Goal: Task Accomplishment & Management: Complete application form

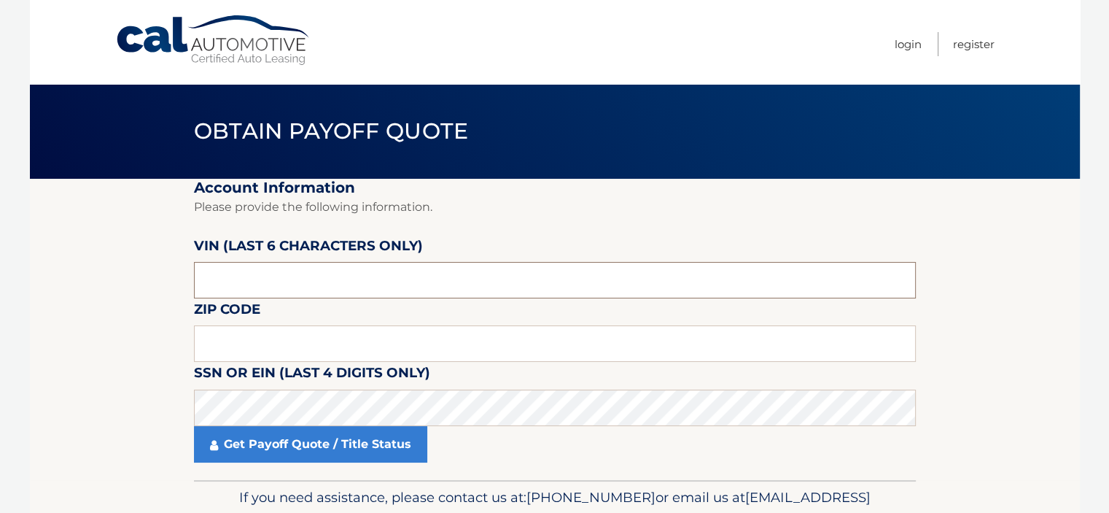
click at [287, 279] on input "text" at bounding box center [555, 280] width 722 height 36
click at [286, 279] on input "text" at bounding box center [555, 280] width 722 height 36
type input "214442"
click button "For Originating Dealer" at bounding box center [0, 0] width 0 height 0
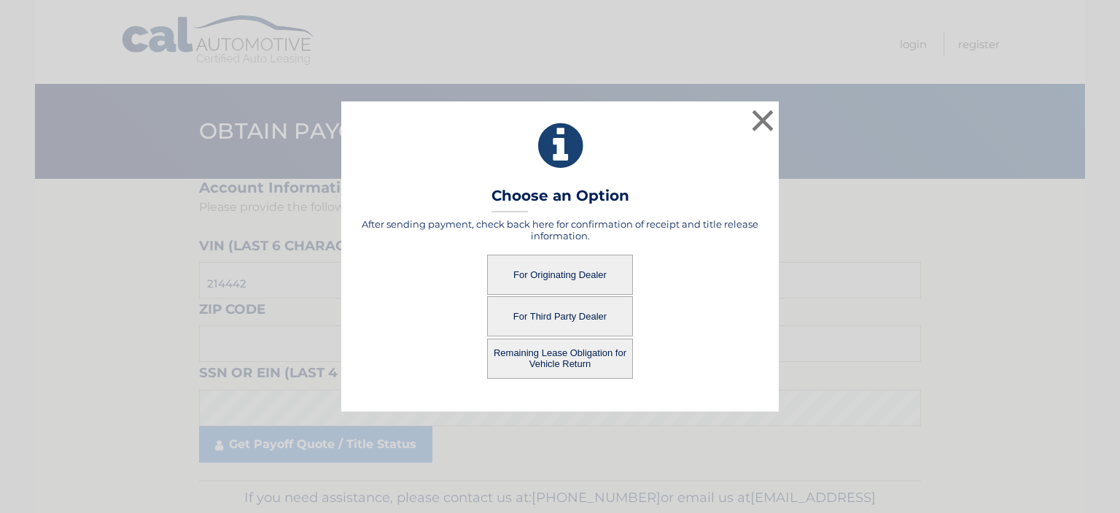
click at [574, 281] on button "For Originating Dealer" at bounding box center [560, 275] width 146 height 40
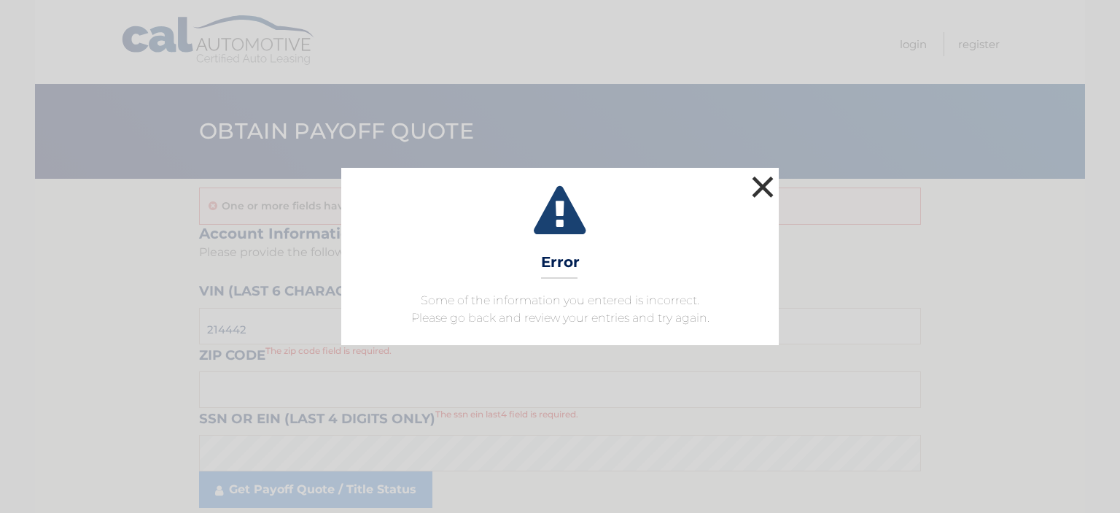
click at [764, 188] on button "×" at bounding box center [762, 186] width 29 height 29
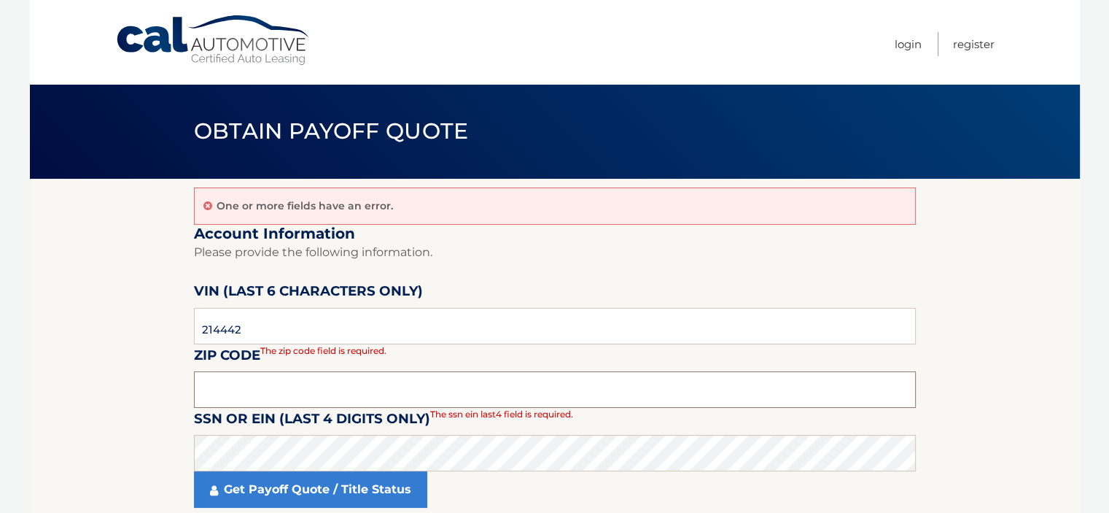
click at [276, 394] on input "text" at bounding box center [555, 389] width 722 height 36
click at [160, 333] on section "One or more fields have an error. Account Information Please provide the follow…" at bounding box center [555, 352] width 1050 height 346
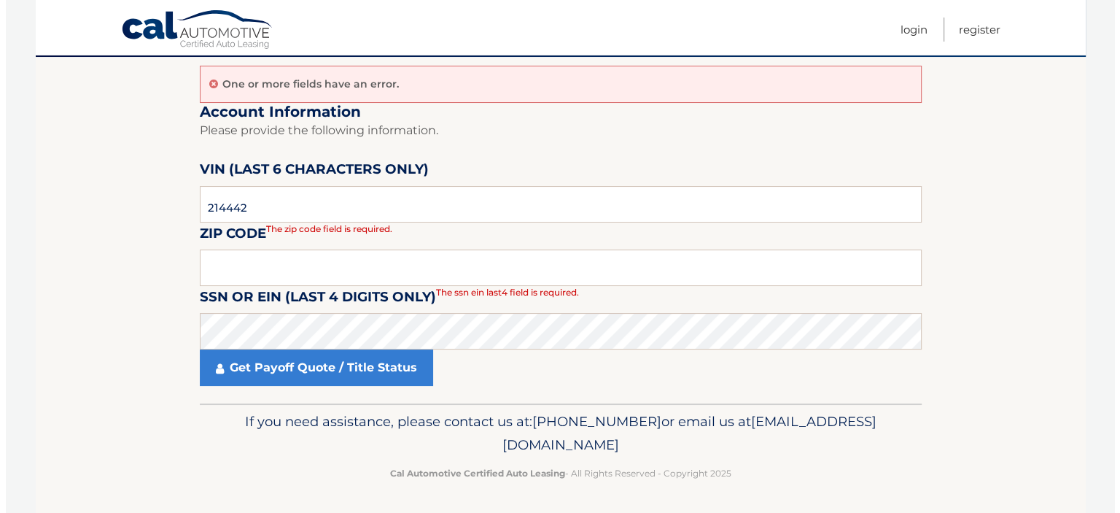
scroll to position [123, 0]
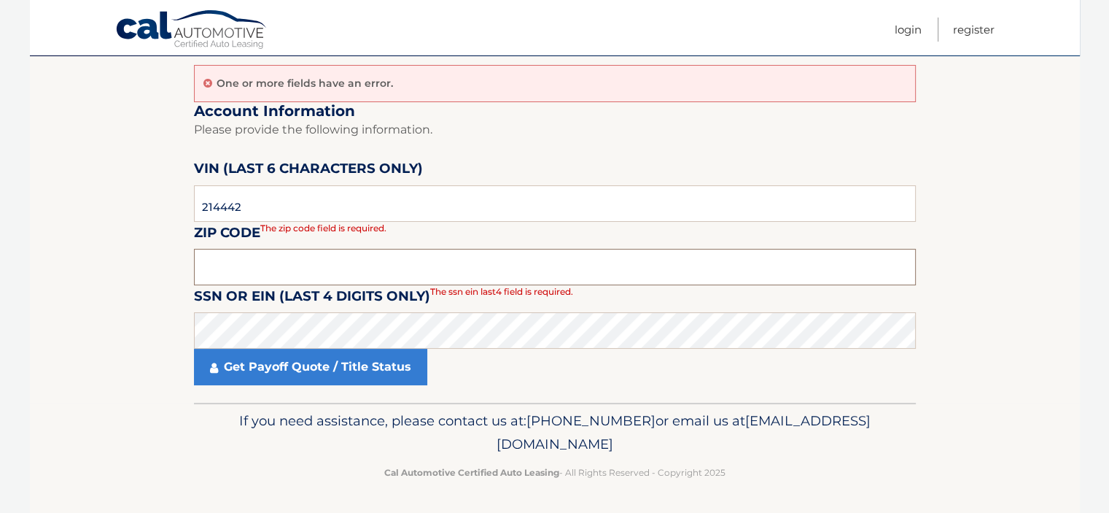
click at [216, 262] on input "text" at bounding box center [555, 267] width 722 height 36
type input "07036"
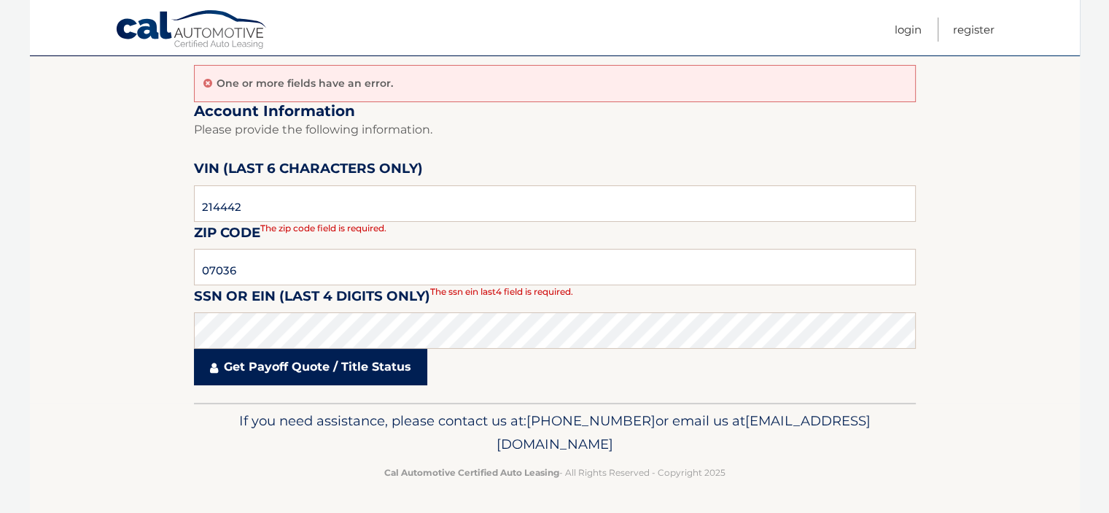
click at [252, 358] on link "Get Payoff Quote / Title Status" at bounding box center [310, 367] width 233 height 36
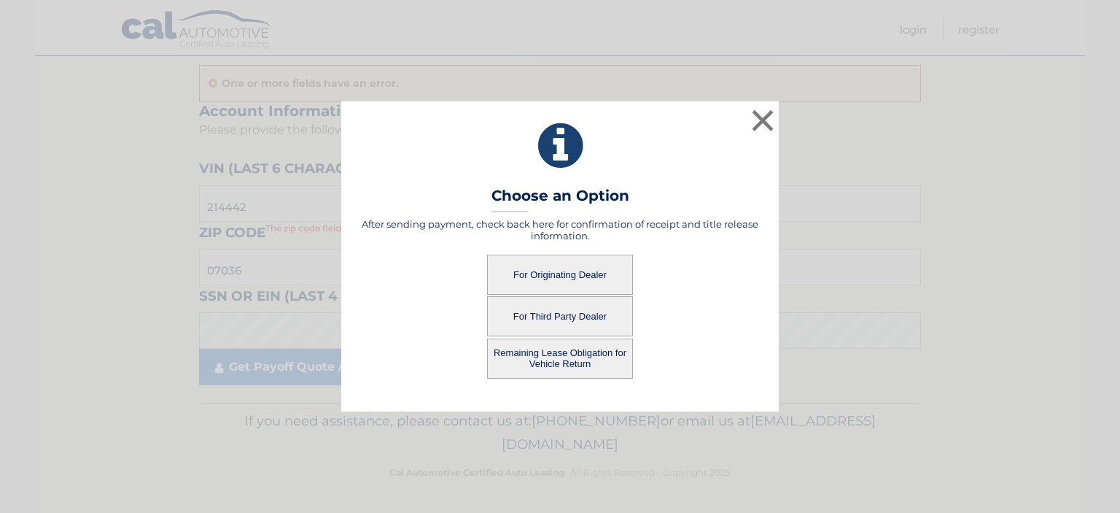
click at [543, 273] on button "For Originating Dealer" at bounding box center [560, 275] width 146 height 40
click at [545, 273] on button "For Originating Dealer" at bounding box center [560, 275] width 146 height 40
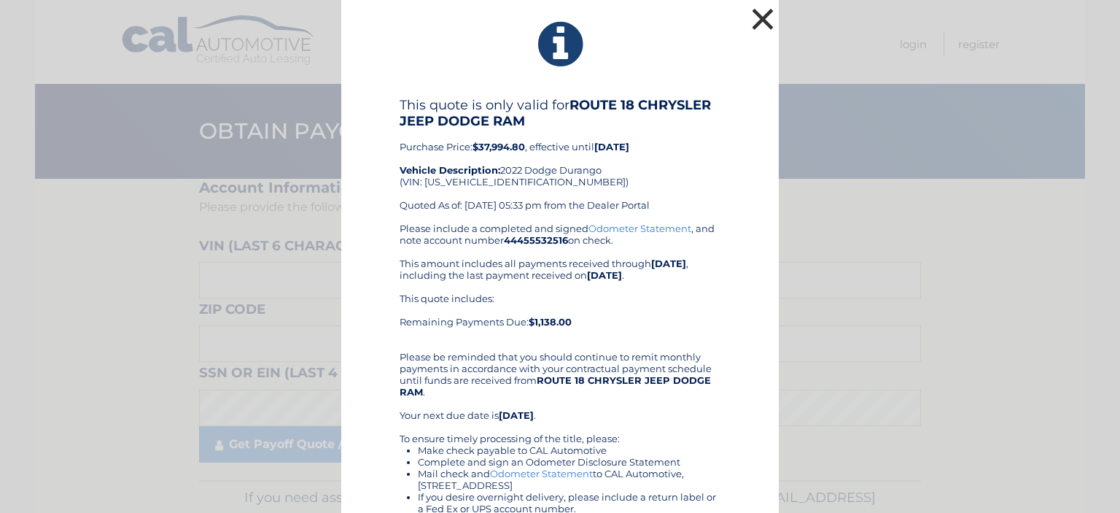
click at [748, 17] on button "×" at bounding box center [762, 18] width 29 height 29
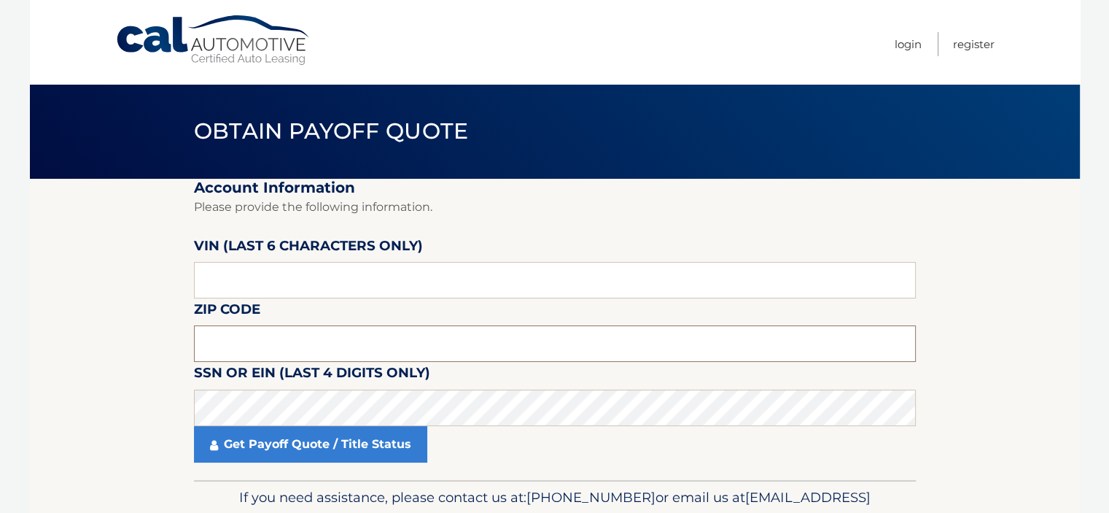
click at [255, 346] on input "text" at bounding box center [555, 343] width 722 height 36
type input "07036"
click at [249, 276] on input "text" at bounding box center [555, 280] width 722 height 36
paste input "214442"
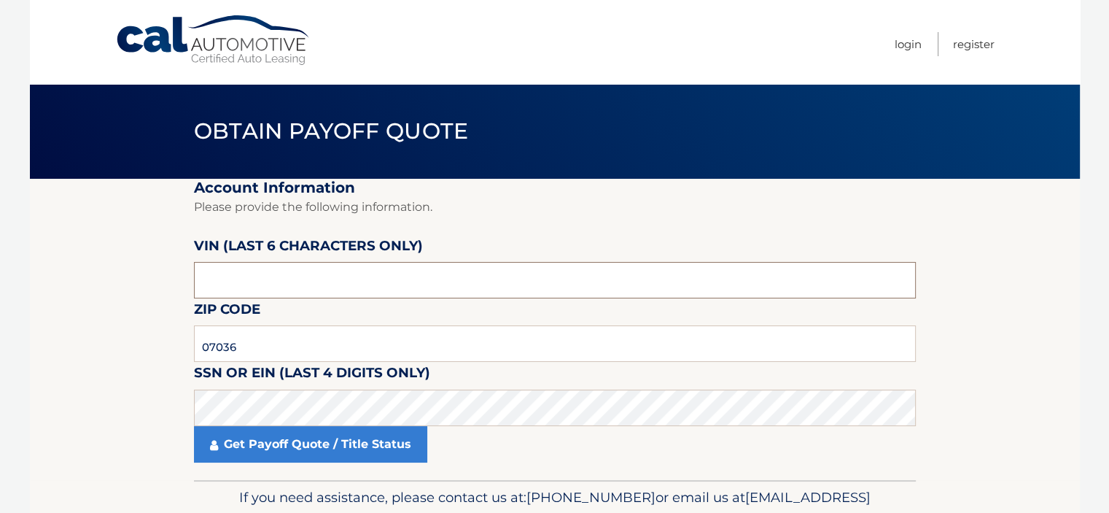
type input "214442"
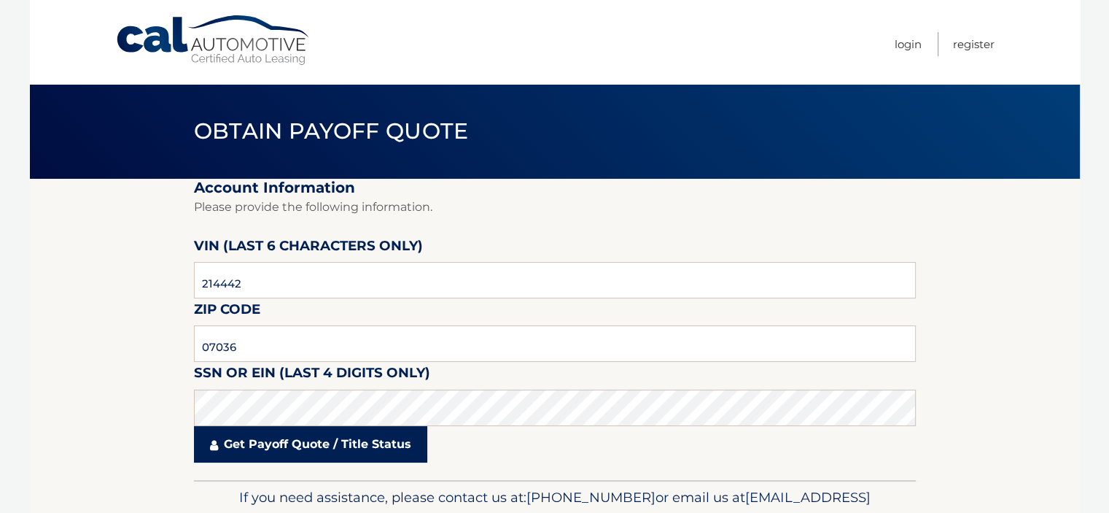
click at [267, 443] on link "Get Payoff Quote / Title Status" at bounding box center [310, 444] width 233 height 36
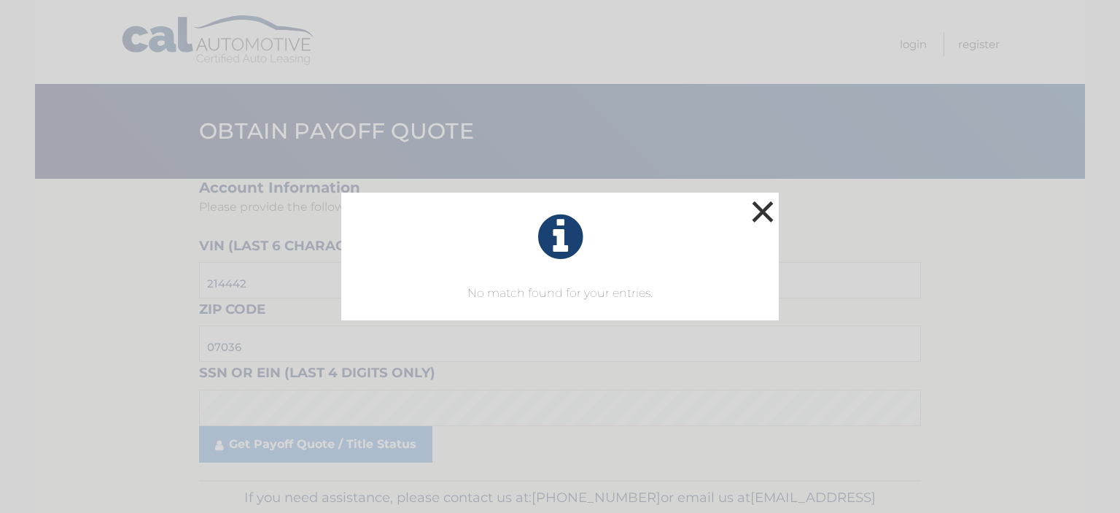
drag, startPoint x: 762, startPoint y: 211, endPoint x: 742, endPoint y: 219, distance: 21.7
click at [761, 213] on button "×" at bounding box center [762, 211] width 29 height 29
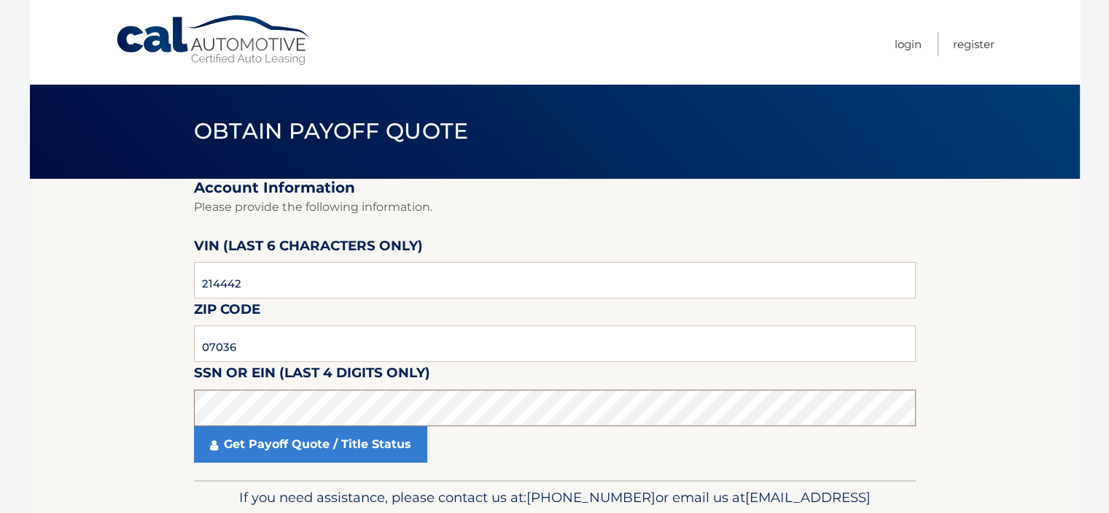
click button "For Originating Dealer" at bounding box center [0, 0] width 0 height 0
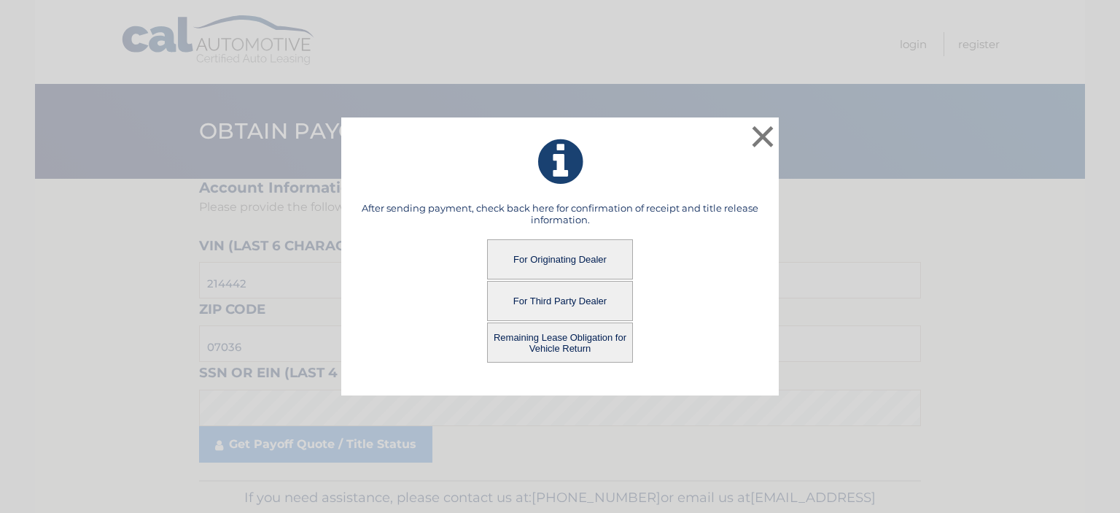
click at [550, 335] on button "Remaining Lease Obligation for Vehicle Return" at bounding box center [560, 342] width 146 height 40
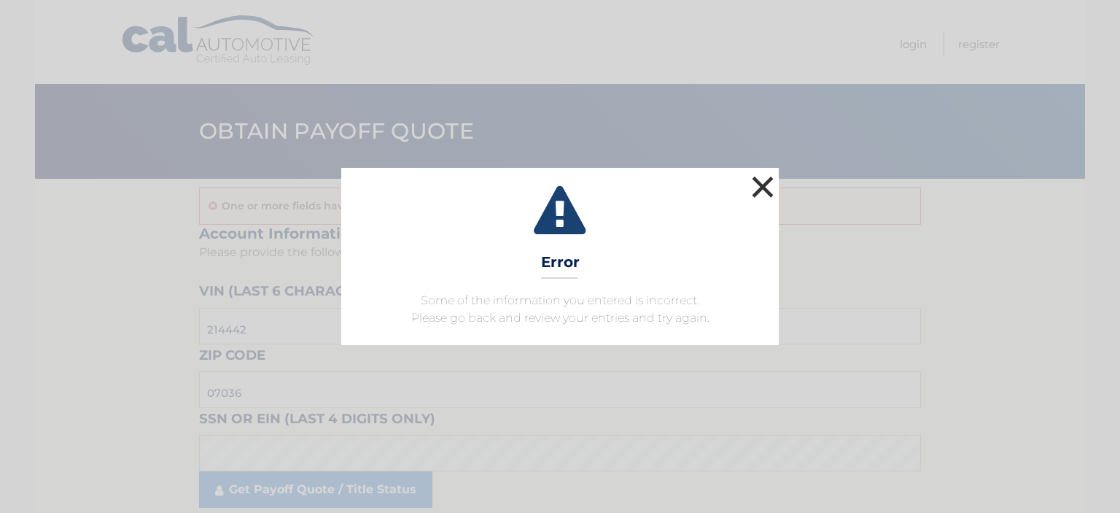
click at [764, 197] on button "×" at bounding box center [762, 186] width 29 height 29
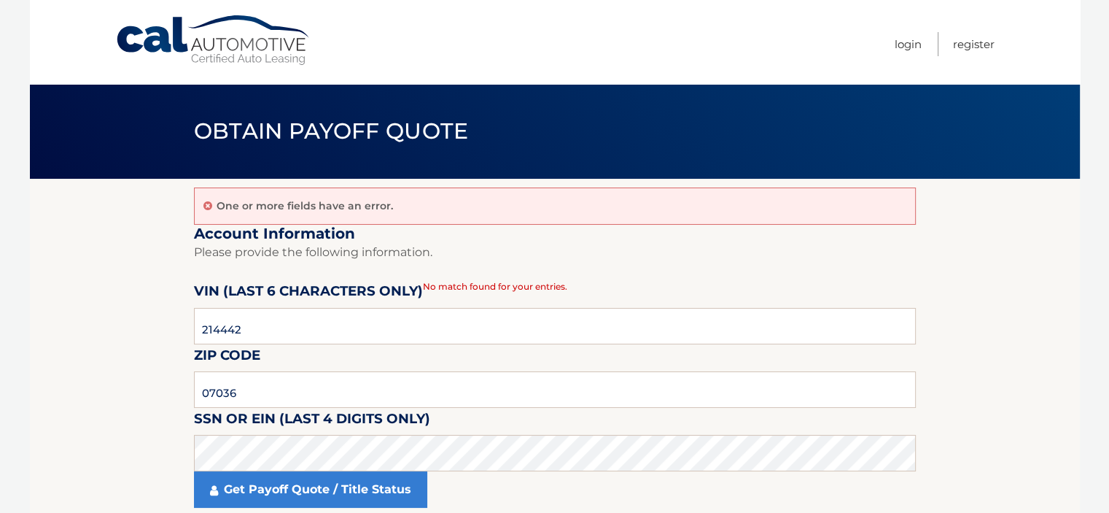
click at [131, 409] on section "One or more fields have an error. Account Information Please provide the follow…" at bounding box center [555, 352] width 1050 height 346
click button "For Originating Dealer" at bounding box center [0, 0] width 0 height 0
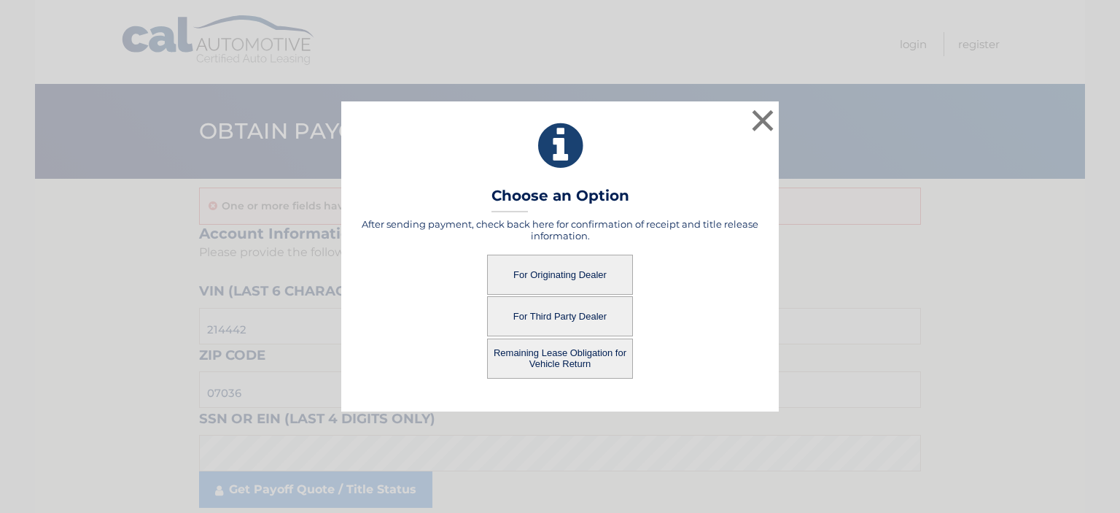
click at [555, 365] on button "Remaining Lease Obligation for Vehicle Return" at bounding box center [560, 358] width 146 height 40
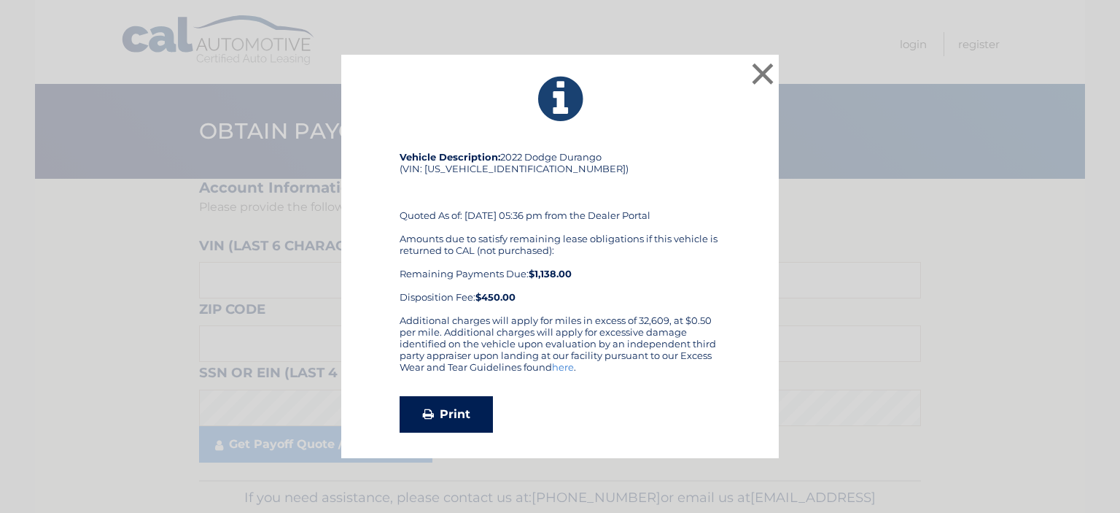
click at [473, 420] on link "Print" at bounding box center [446, 414] width 93 height 36
click at [465, 416] on link "Print" at bounding box center [446, 414] width 93 height 36
